Goal: Check status: Check status

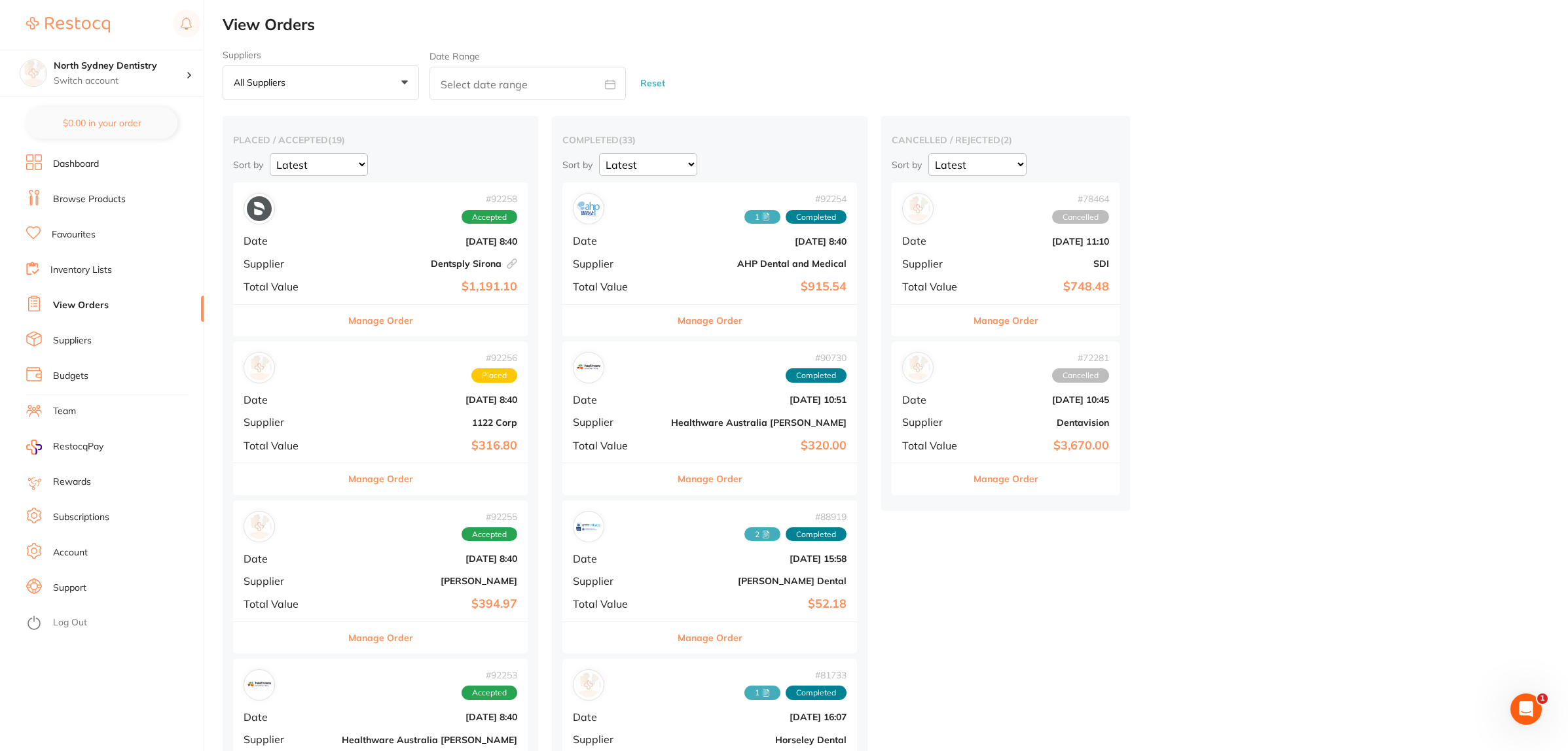
click at [256, 78] on p "All suppliers" at bounding box center [262, 82] width 57 height 12
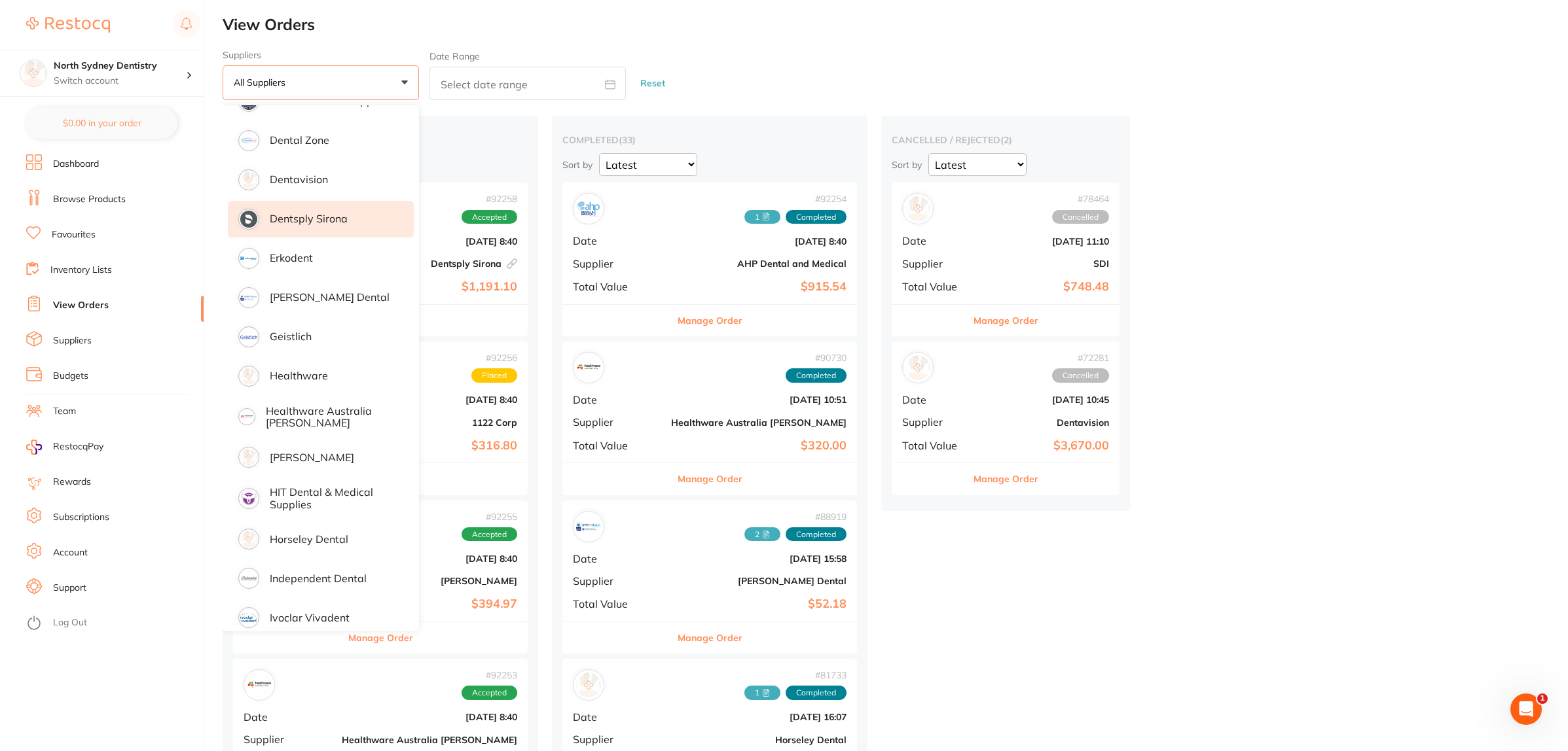
scroll to position [573, 0]
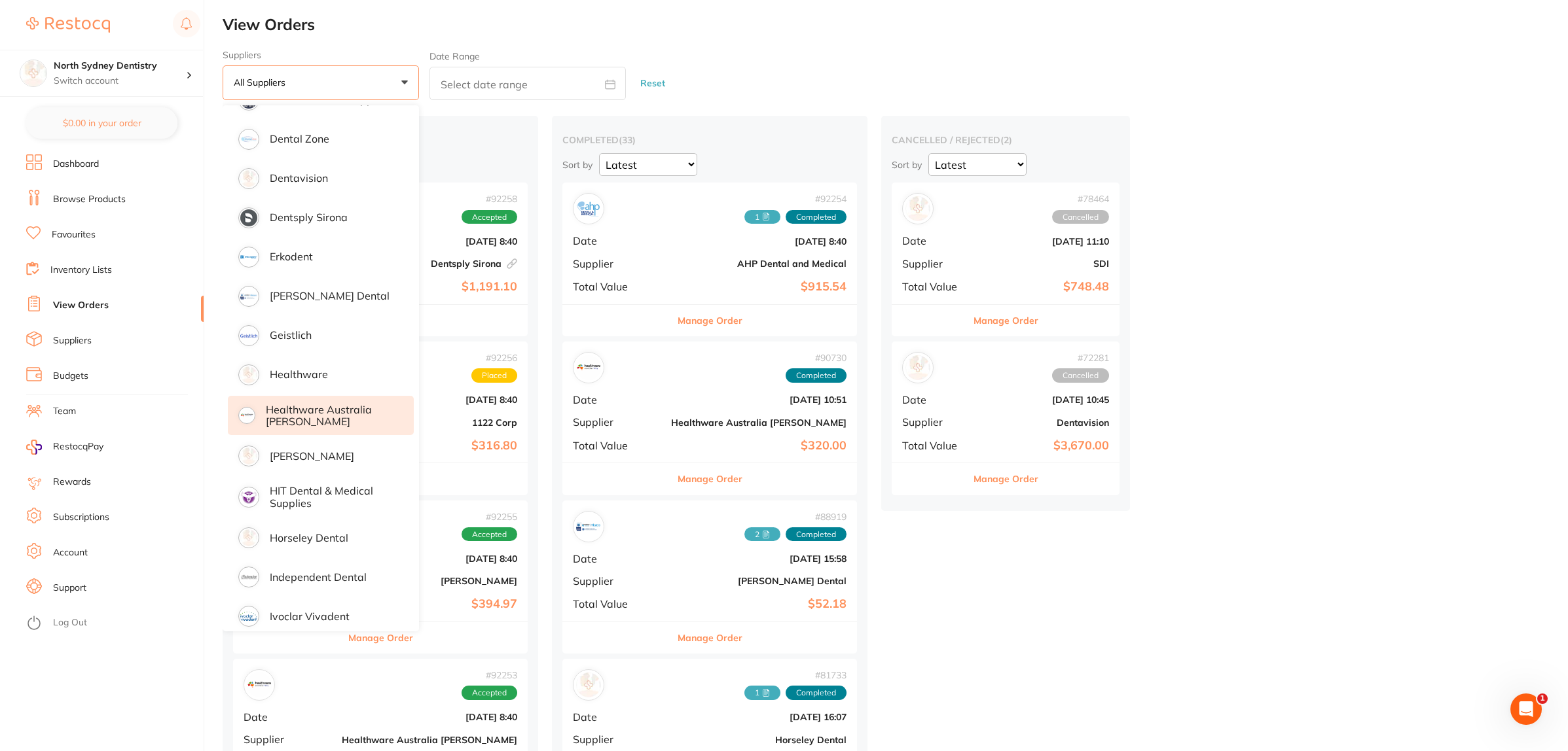
click at [315, 425] on p "Healthware Australia [PERSON_NAME]" at bounding box center [331, 416] width 129 height 24
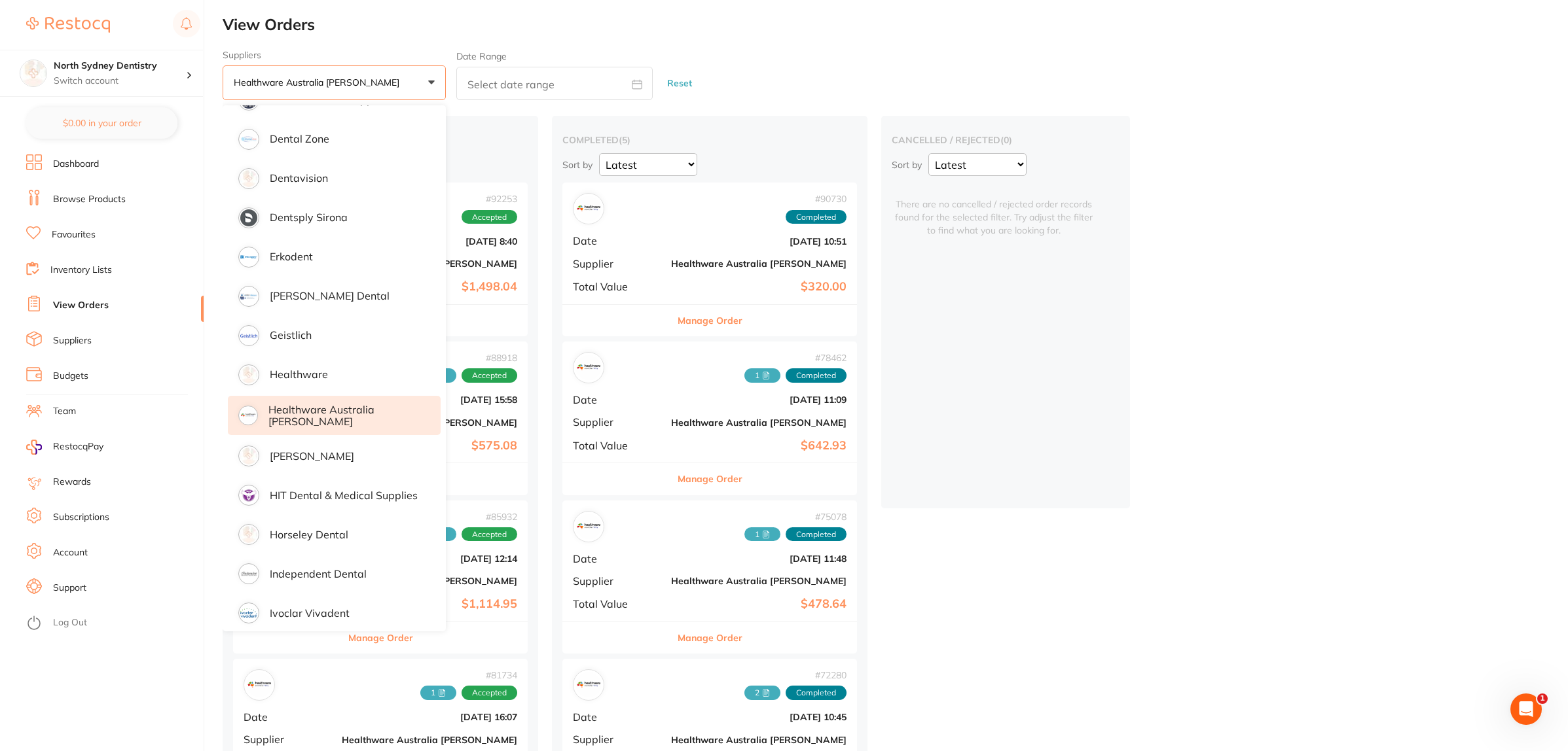
click at [276, 403] on p "Healthware Australia [PERSON_NAME]" at bounding box center [345, 416] width 154 height 24
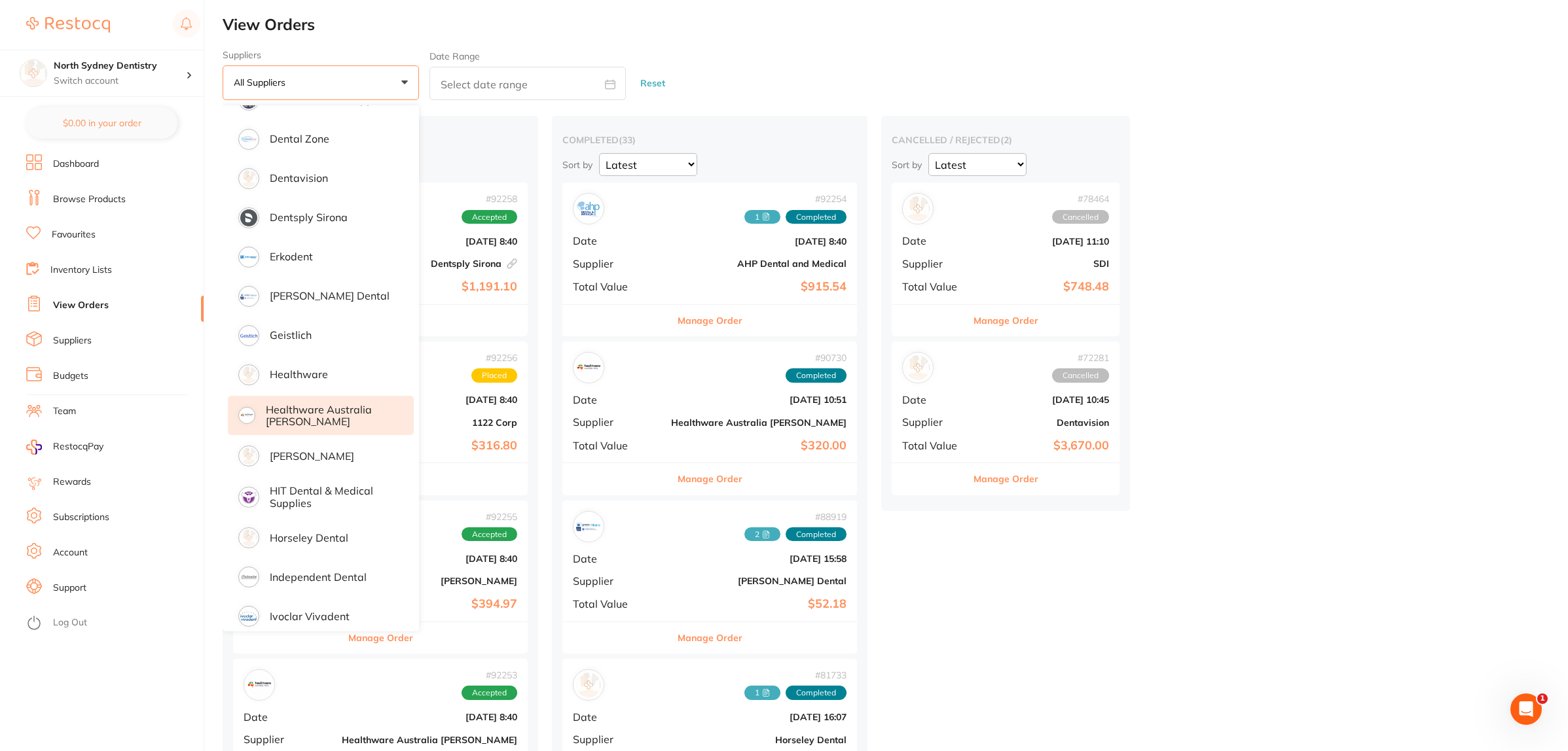
click at [276, 403] on p "Healthware Australia [PERSON_NAME]" at bounding box center [331, 416] width 129 height 24
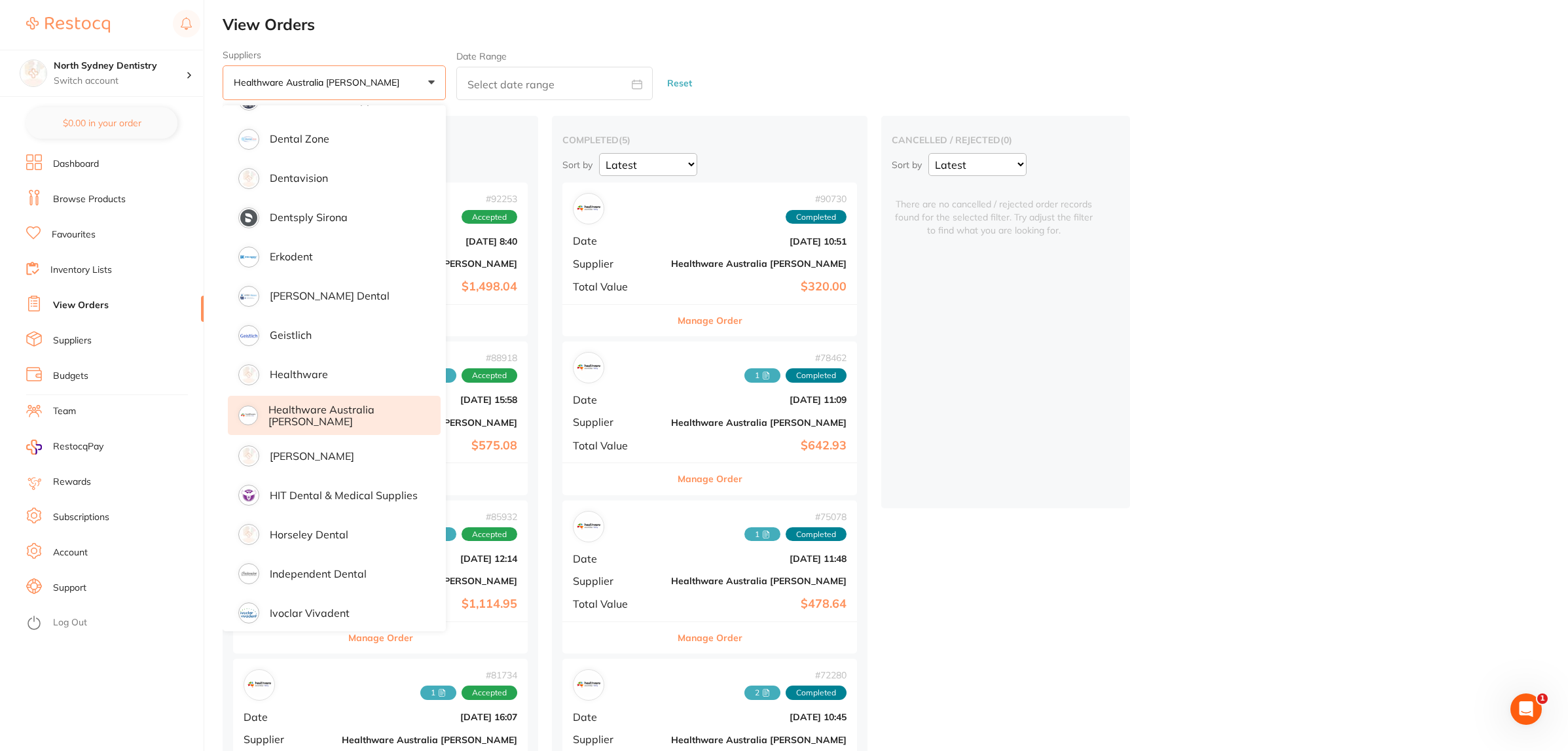
click at [276, 403] on p "Healthware Australia [PERSON_NAME]" at bounding box center [345, 416] width 154 height 24
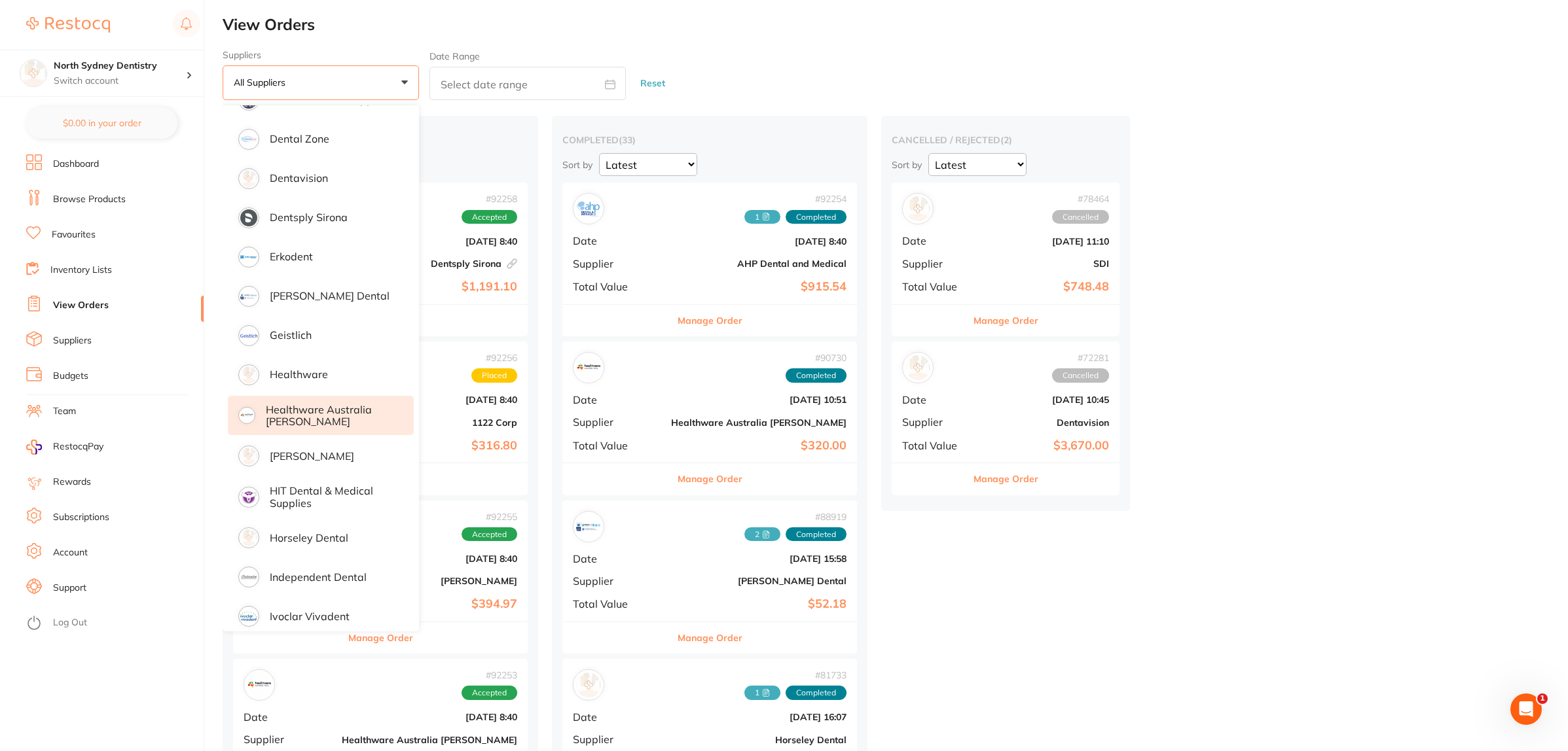
click at [276, 403] on p "Healthware Australia [PERSON_NAME]" at bounding box center [331, 416] width 129 height 24
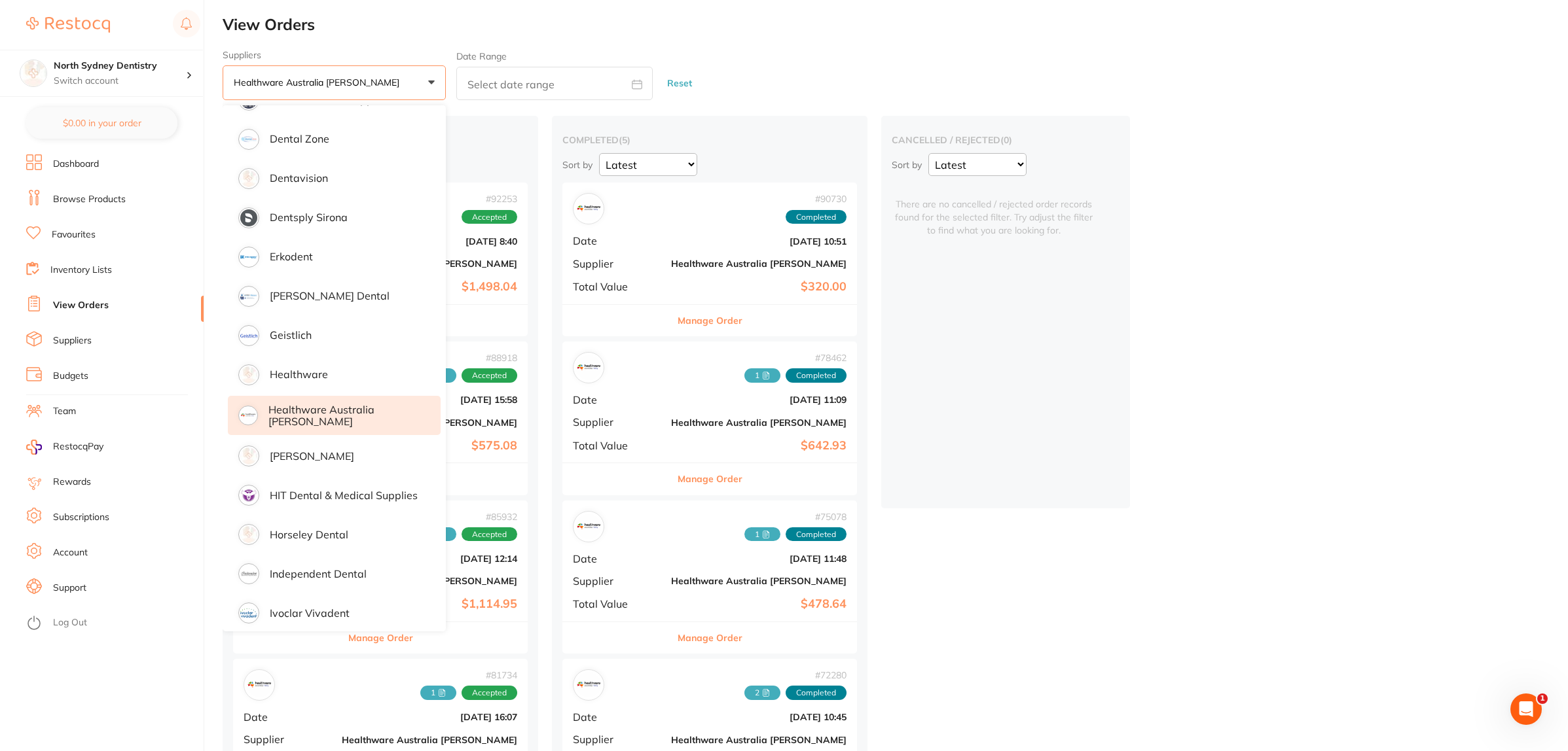
click at [401, 82] on button "Healthware Australia [PERSON_NAME] +0" at bounding box center [334, 83] width 223 height 35
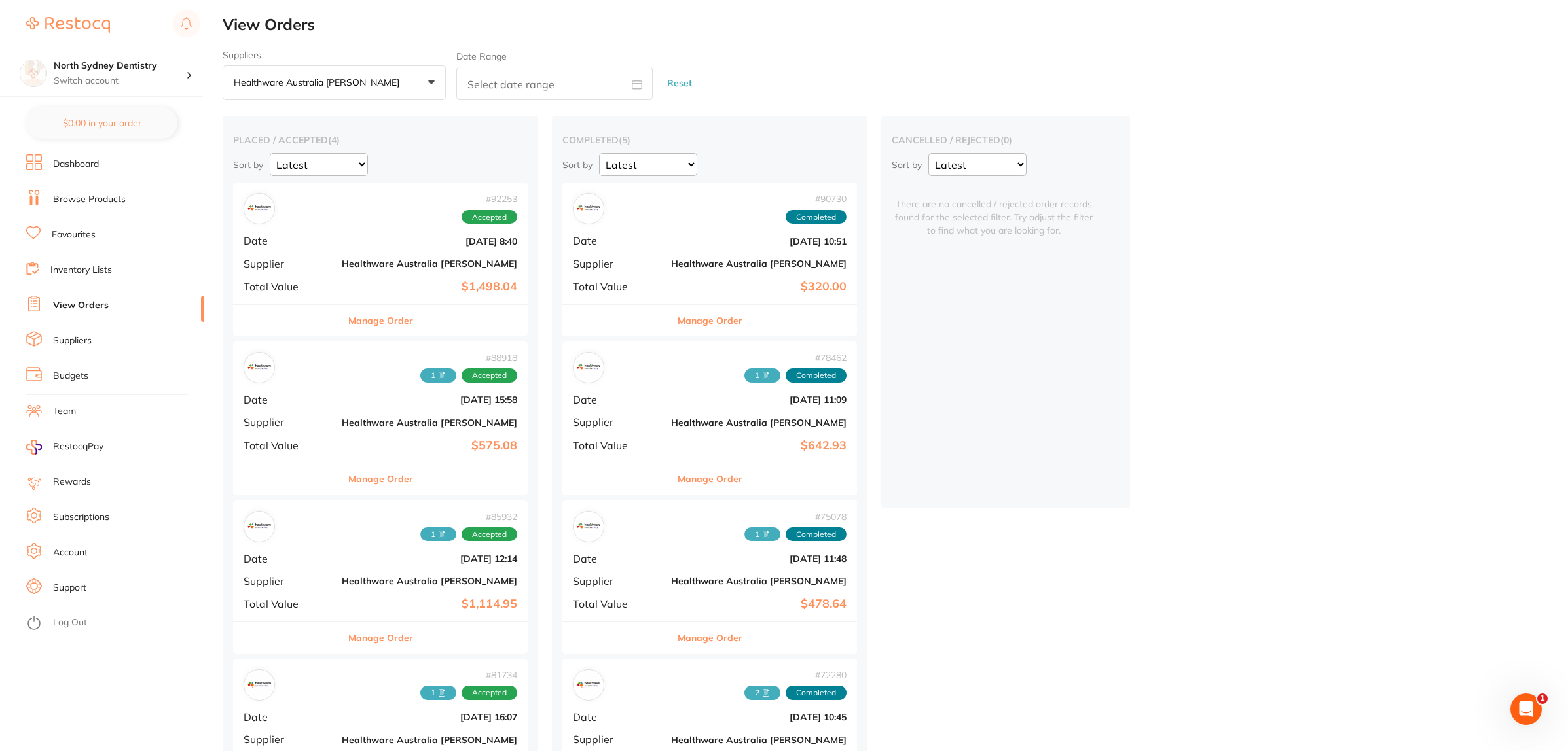
click at [336, 234] on div "# 92253 Accepted Date [DATE] 8:40 Supplier Healthware [GEOGRAPHIC_DATA] [PERSON…" at bounding box center [380, 243] width 295 height 121
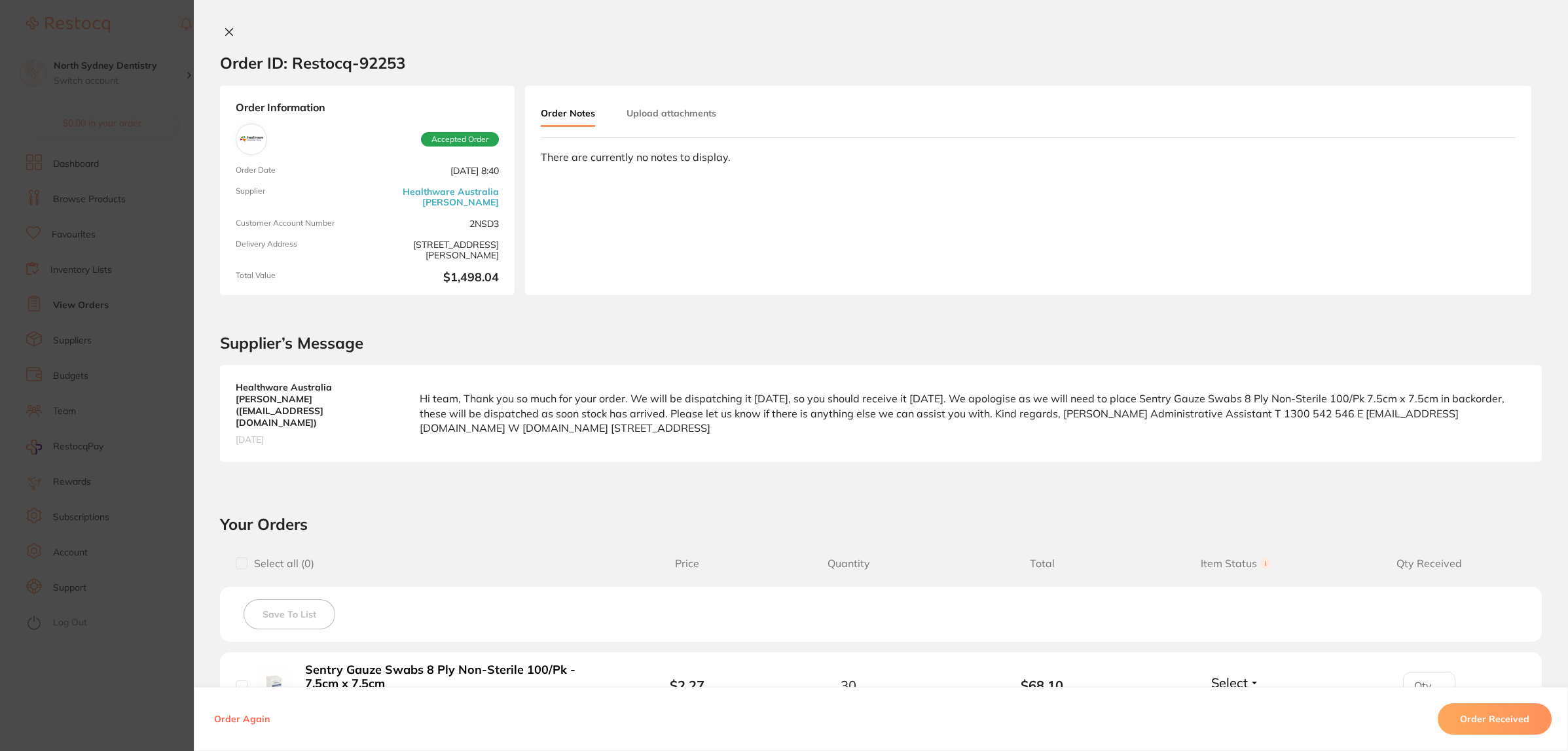
drag, startPoint x: 661, startPoint y: 118, endPoint x: 671, endPoint y: 115, distance: 10.4
click at [662, 118] on button "Upload attachments" at bounding box center [671, 113] width 90 height 24
click at [1456, 213] on span "Upload" at bounding box center [1463, 210] width 32 height 12
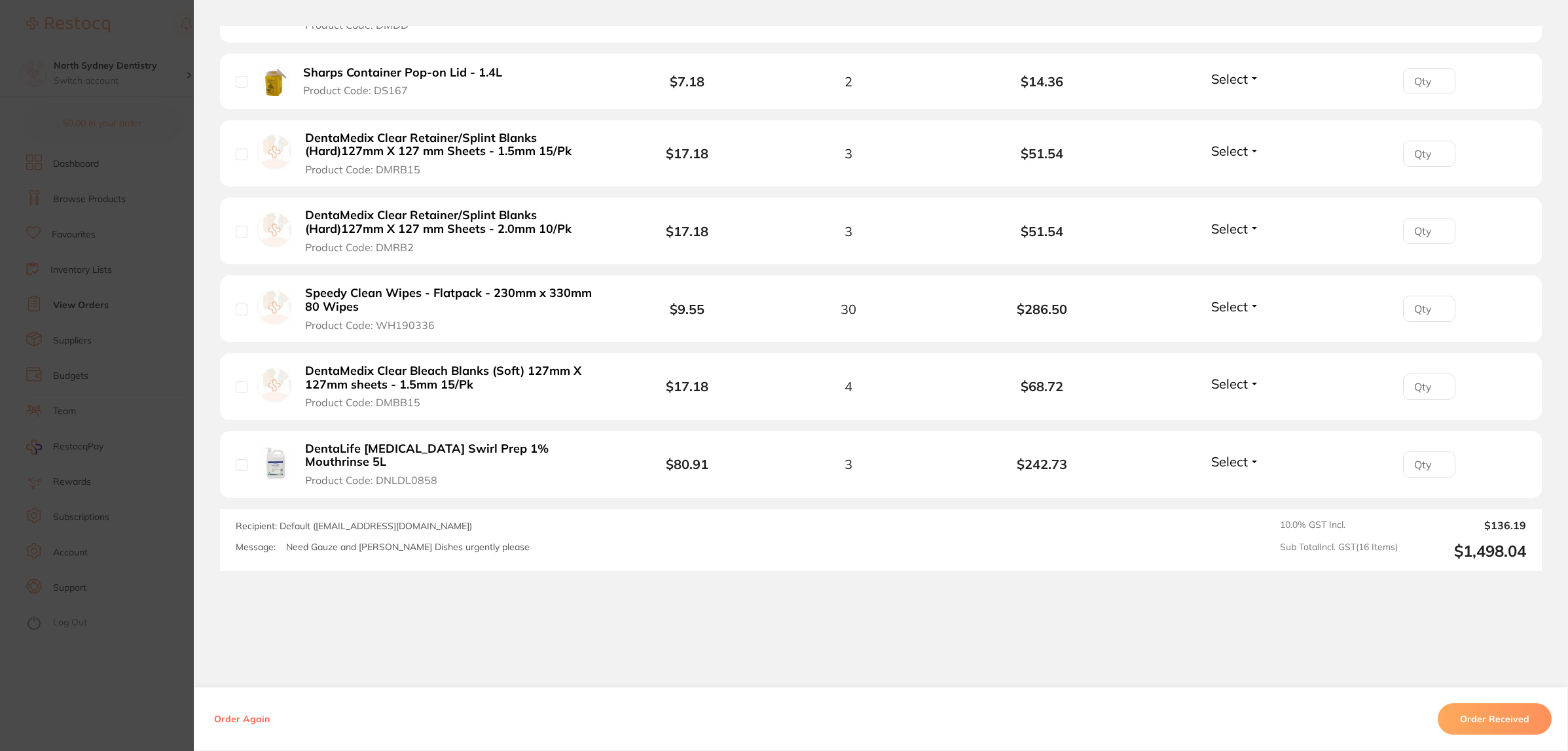
click at [146, 197] on section "Order ID: Restocq- 92253 Order Information Accepted Order Order Date [DATE] 8:4…" at bounding box center [784, 376] width 1568 height 751
